Goal: Information Seeking & Learning: Check status

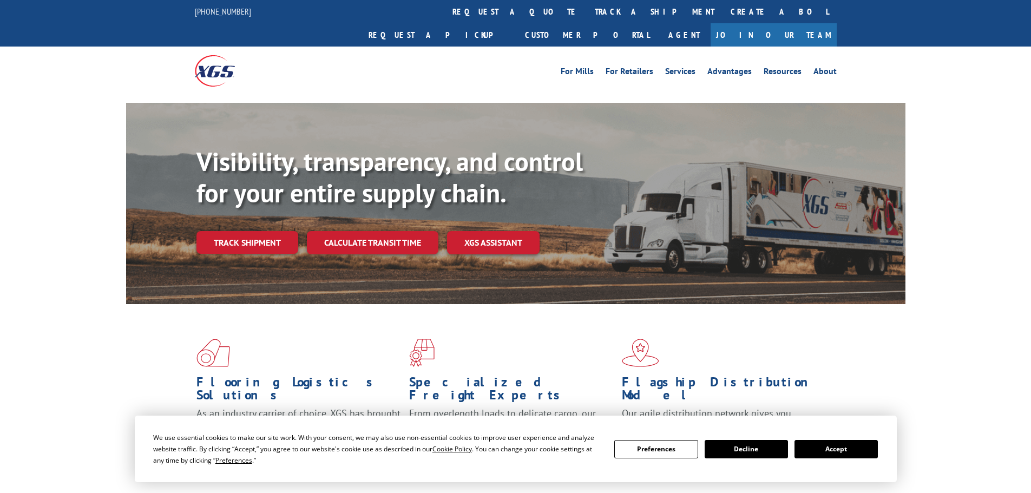
click at [820, 449] on button "Accept" at bounding box center [835, 449] width 83 height 18
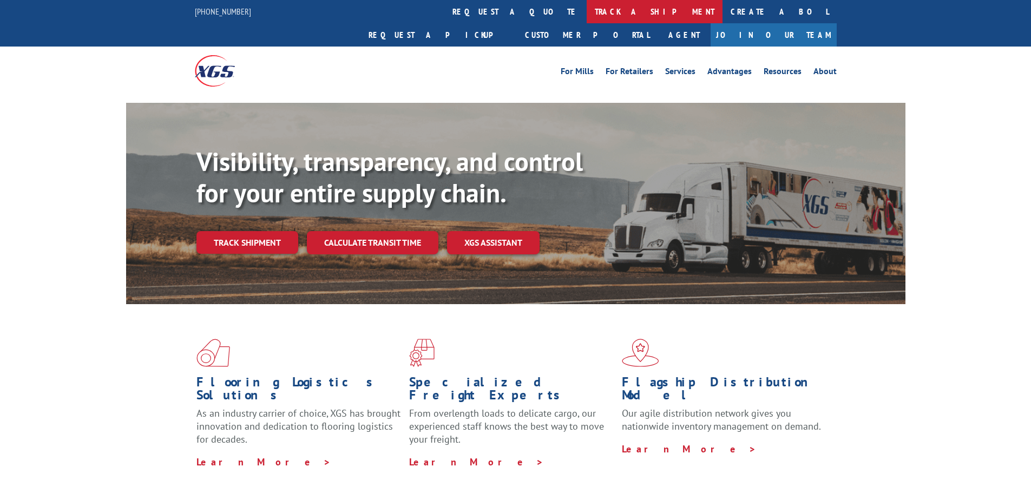
click at [586, 17] on link "track a shipment" at bounding box center [654, 11] width 136 height 23
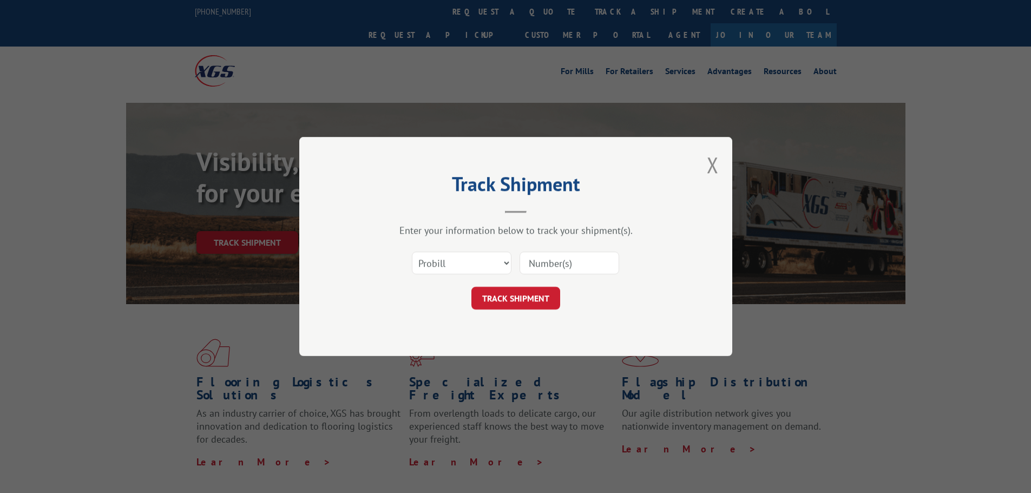
click at [547, 261] on input at bounding box center [569, 263] width 100 height 23
type input "17688457"
click at [536, 301] on button "TRACK SHIPMENT" at bounding box center [515, 298] width 89 height 23
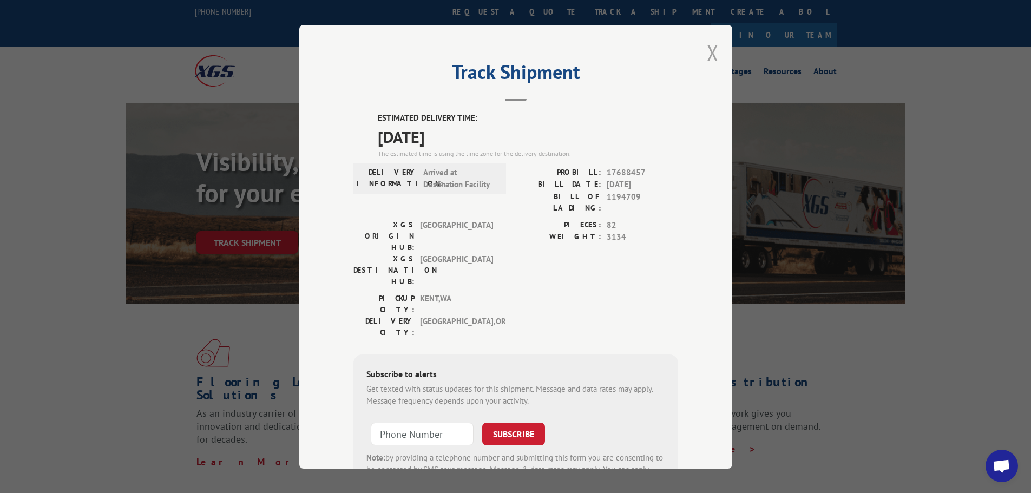
click at [708, 52] on button "Close modal" at bounding box center [713, 52] width 12 height 29
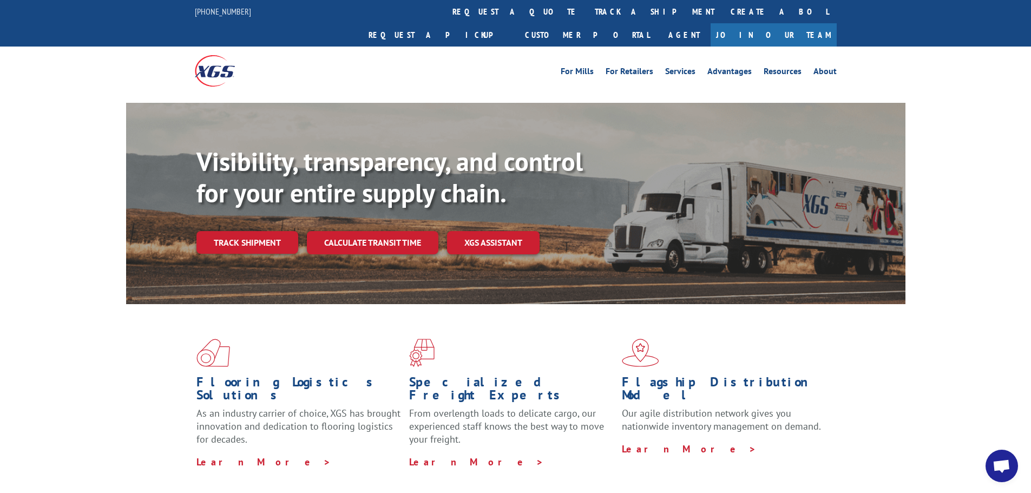
click at [586, 10] on link "track a shipment" at bounding box center [654, 11] width 136 height 23
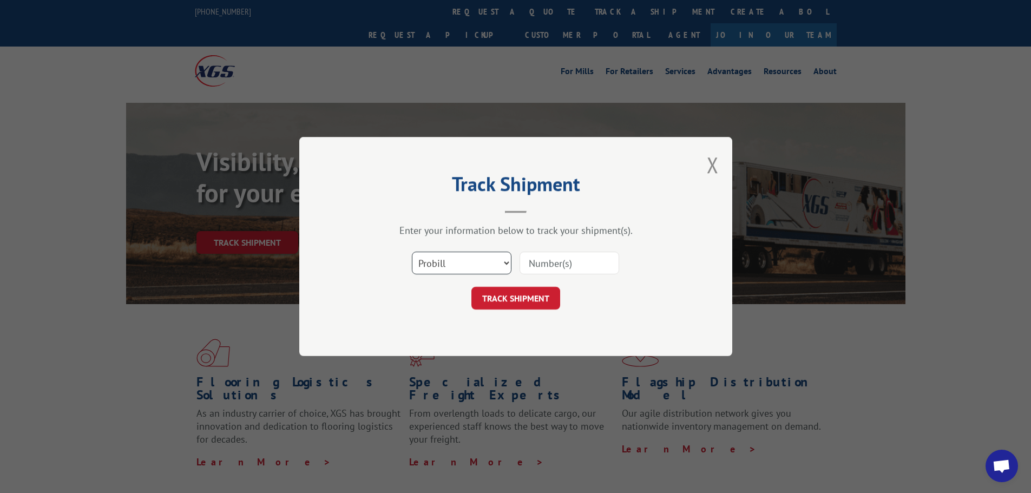
click at [477, 265] on select "Select category... Probill BOL PO" at bounding box center [462, 263] width 100 height 23
select select "bol"
click at [412, 252] on select "Select category... Probill BOL PO" at bounding box center [462, 263] width 100 height 23
click at [528, 263] on input at bounding box center [569, 263] width 100 height 23
type input "2876023"
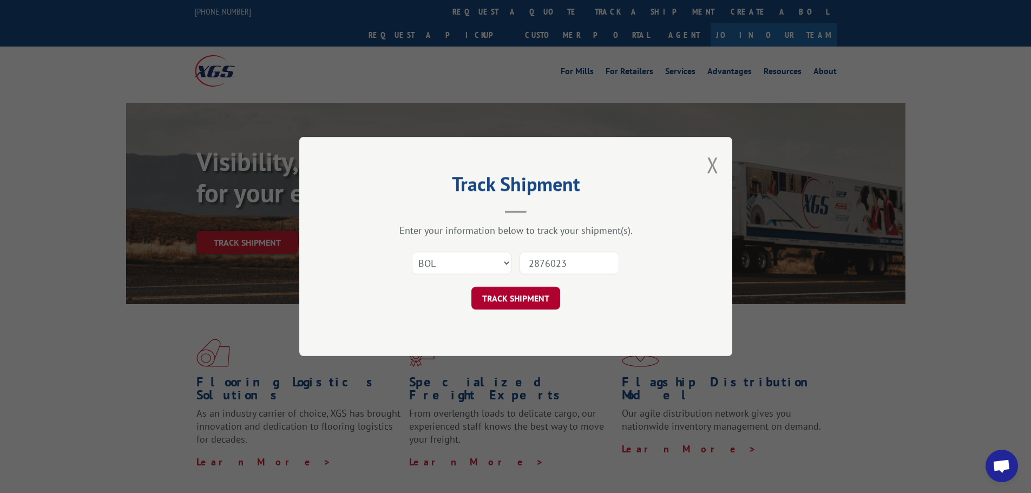
click at [539, 299] on button "TRACK SHIPMENT" at bounding box center [515, 298] width 89 height 23
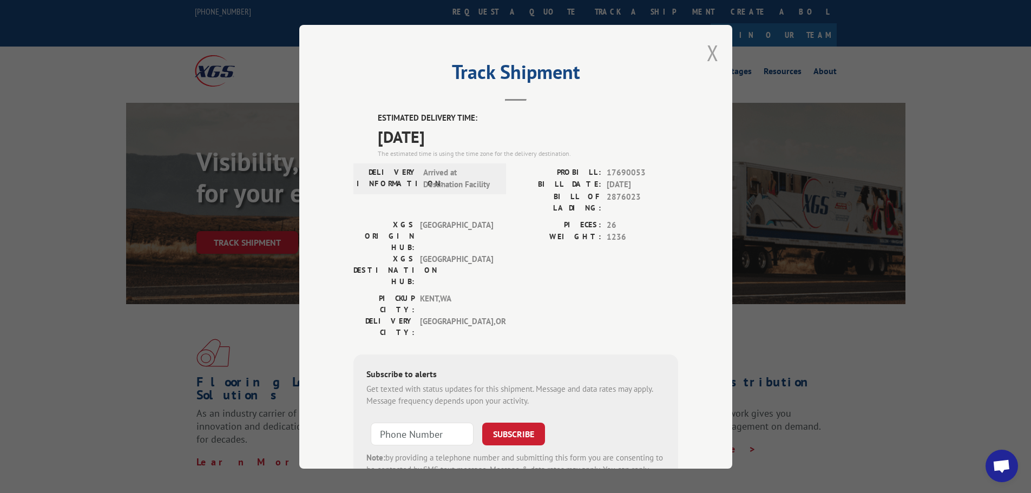
click at [708, 48] on button "Close modal" at bounding box center [713, 52] width 12 height 29
